Goal: Task Accomplishment & Management: Complete application form

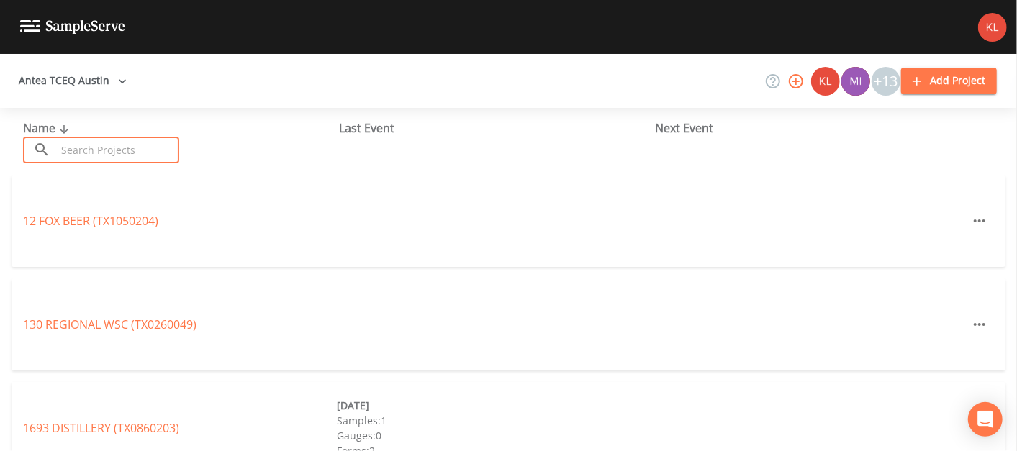
click at [126, 143] on input "text" at bounding box center [117, 150] width 123 height 27
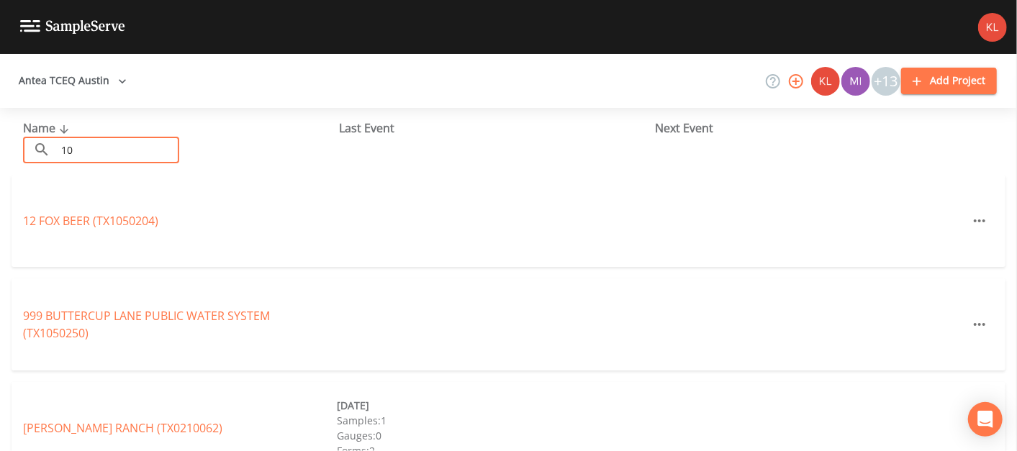
type input "1"
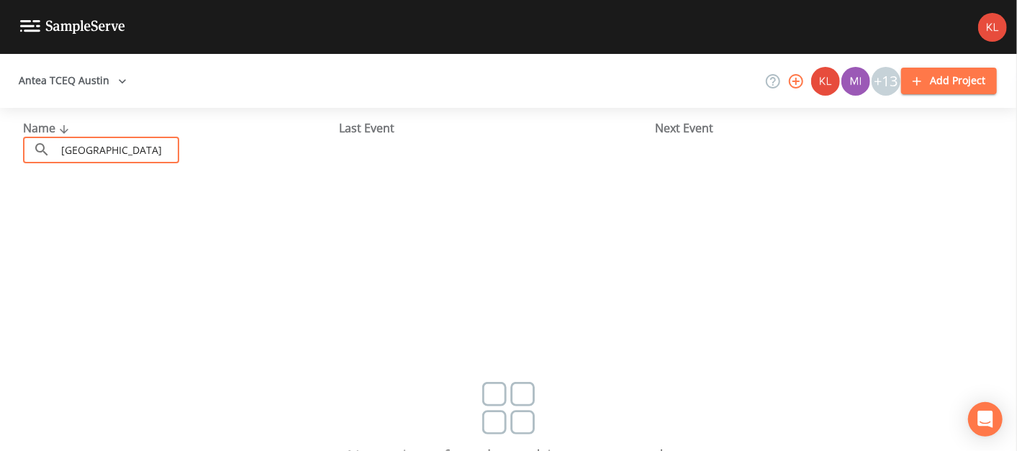
type input "[GEOGRAPHIC_DATA]"
click at [61, 52] on link at bounding box center [62, 27] width 125 height 54
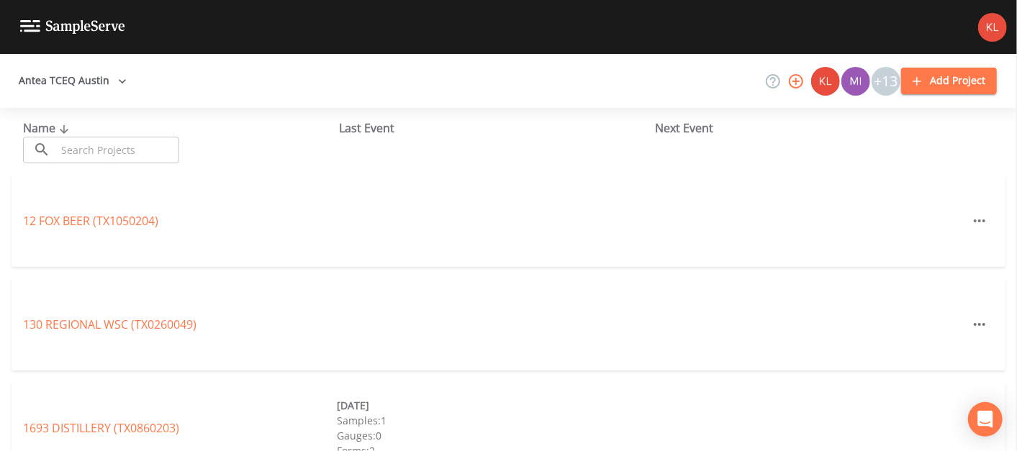
click at [76, 82] on button "Antea TCEQ Austin" at bounding box center [72, 81] width 119 height 27
click at [600, 450] on div at bounding box center [508, 451] width 1017 height 0
click at [115, 77] on icon "button" at bounding box center [122, 81] width 14 height 14
click at [32, 450] on div at bounding box center [508, 451] width 1017 height 0
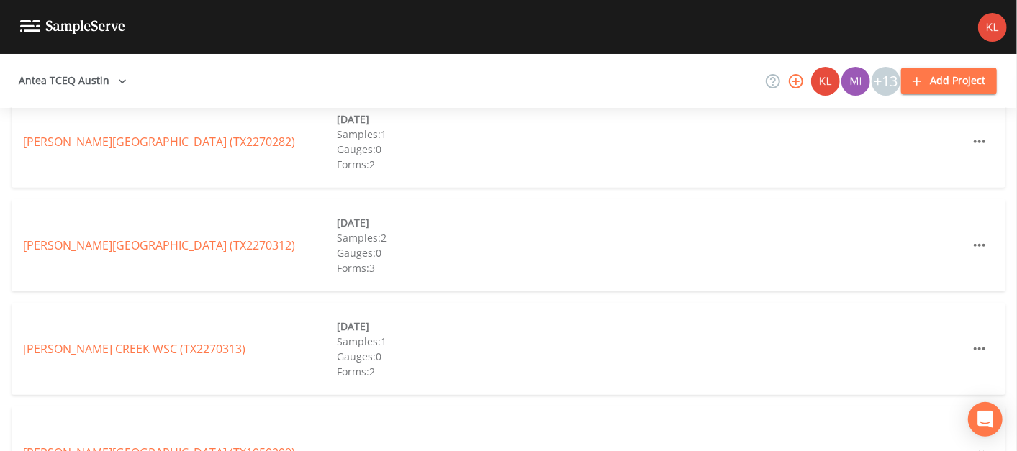
scroll to position [3735, 0]
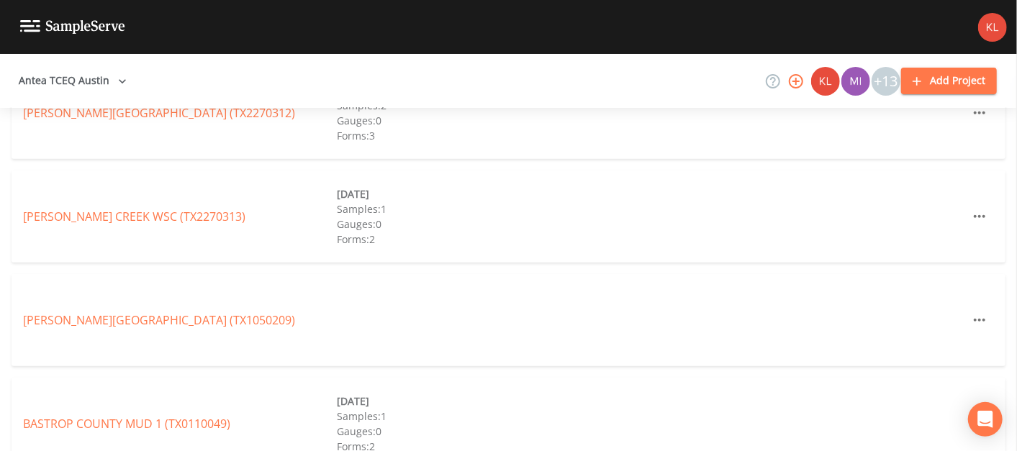
click at [881, 84] on div "+13" at bounding box center [885, 81] width 29 height 29
click at [938, 73] on button "Add Project" at bounding box center [949, 81] width 96 height 27
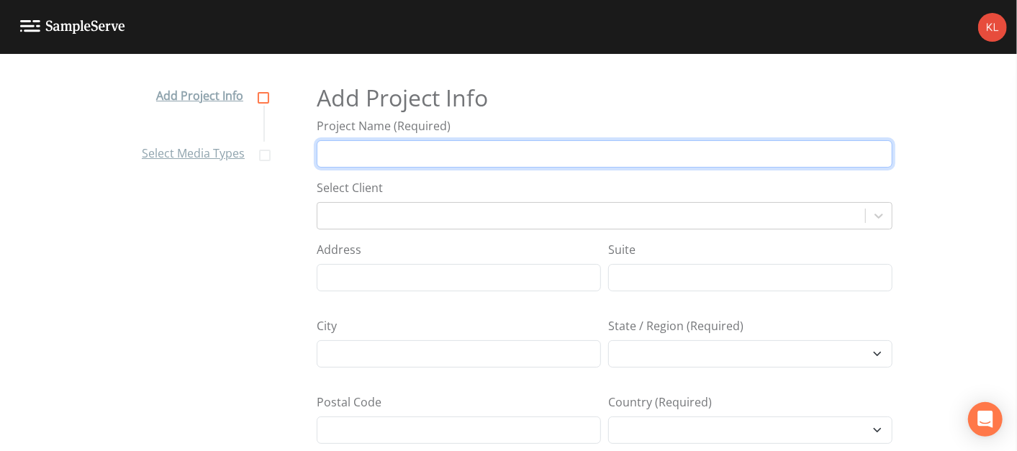
click at [386, 154] on input "Project Name (Required)" at bounding box center [605, 153] width 576 height 27
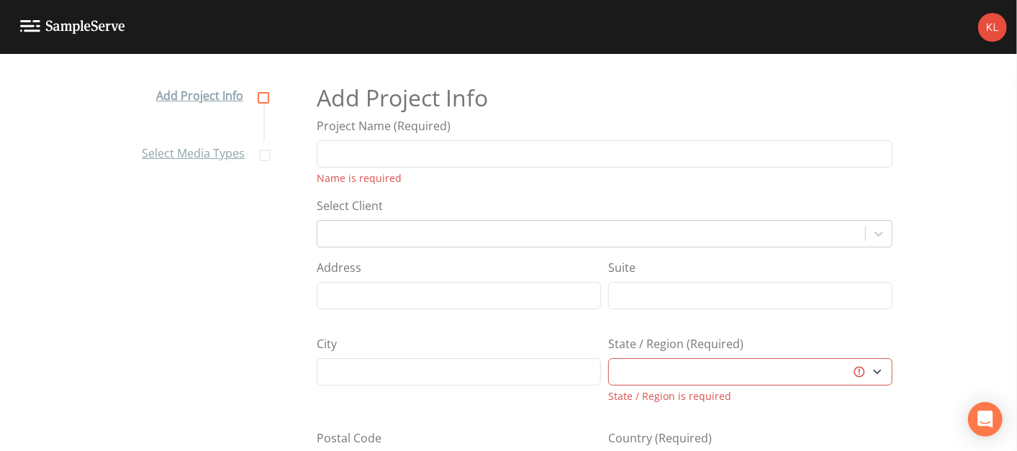
click at [242, 336] on nav "Add Project Info Select Media Types" at bounding box center [203, 265] width 158 height 397
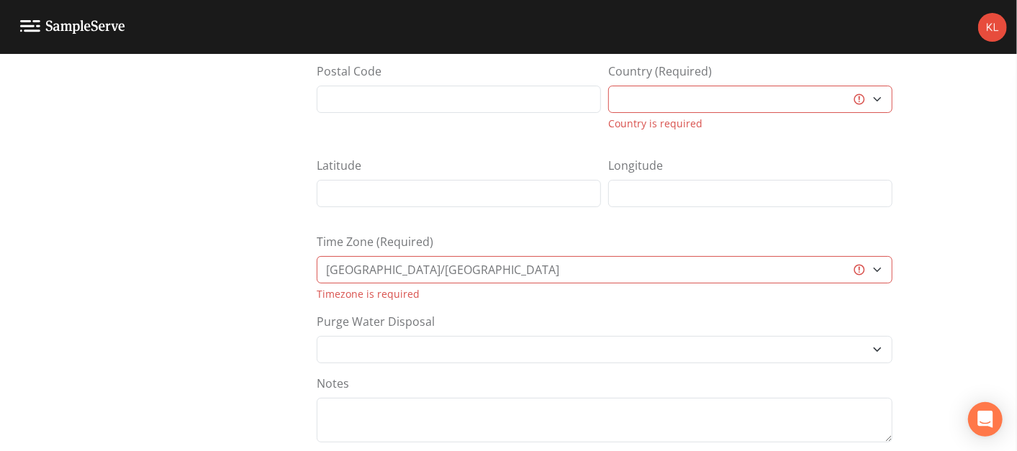
scroll to position [422, 0]
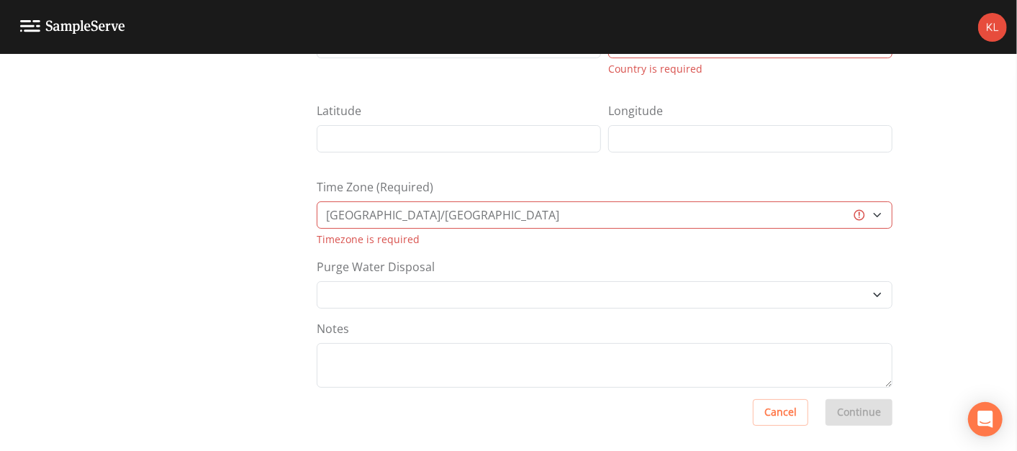
click at [32, 45] on link at bounding box center [62, 27] width 125 height 54
